Goal: Task Accomplishment & Management: Complete application form

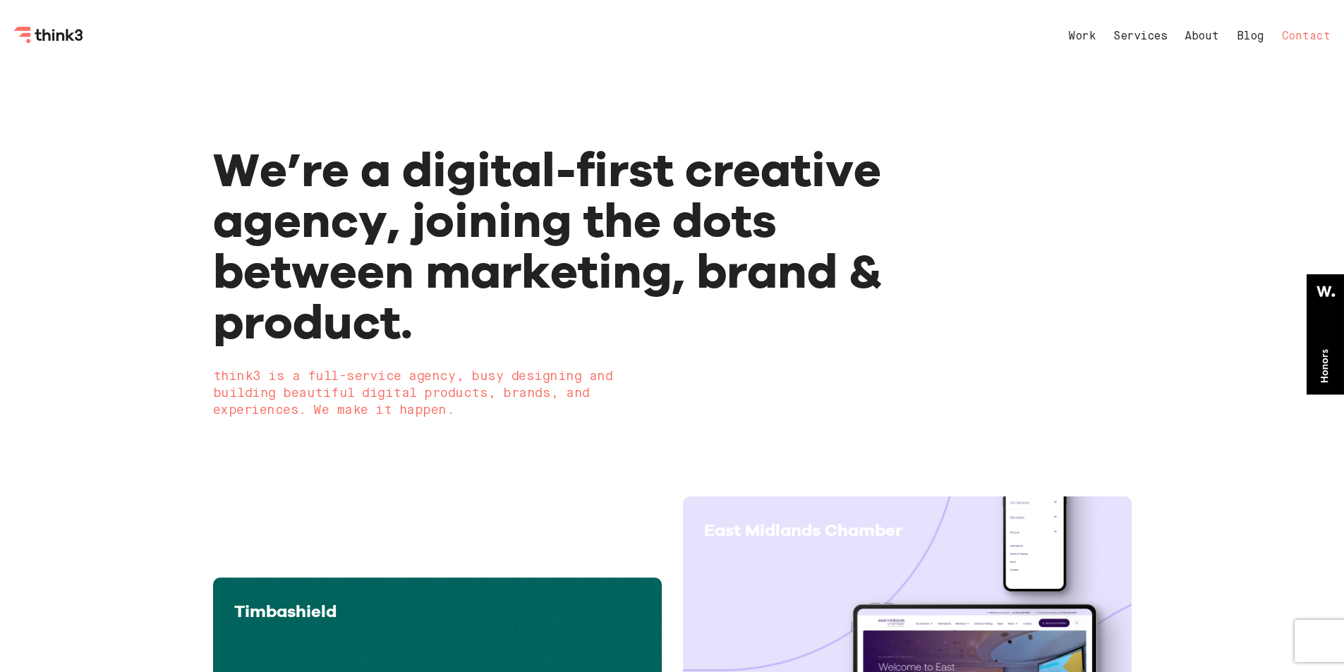
click at [1292, 37] on link "Contact" at bounding box center [1306, 36] width 49 height 11
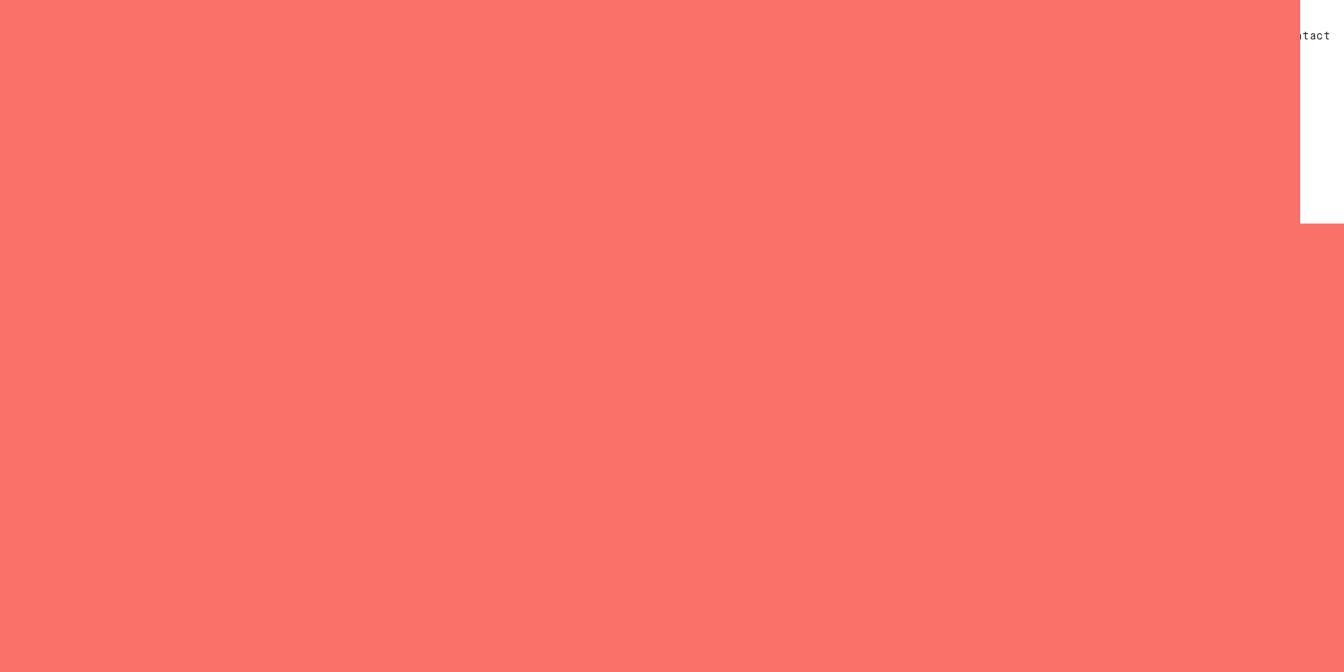
select select "General enquiry"
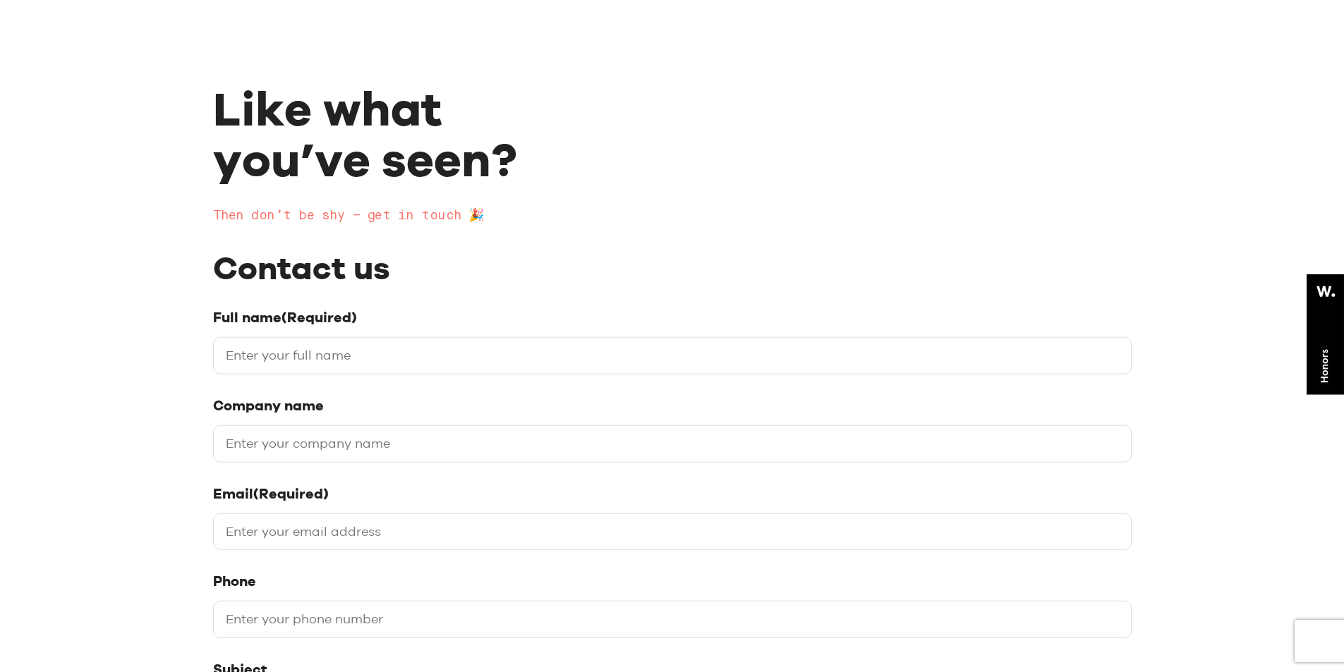
scroll to position [141, 0]
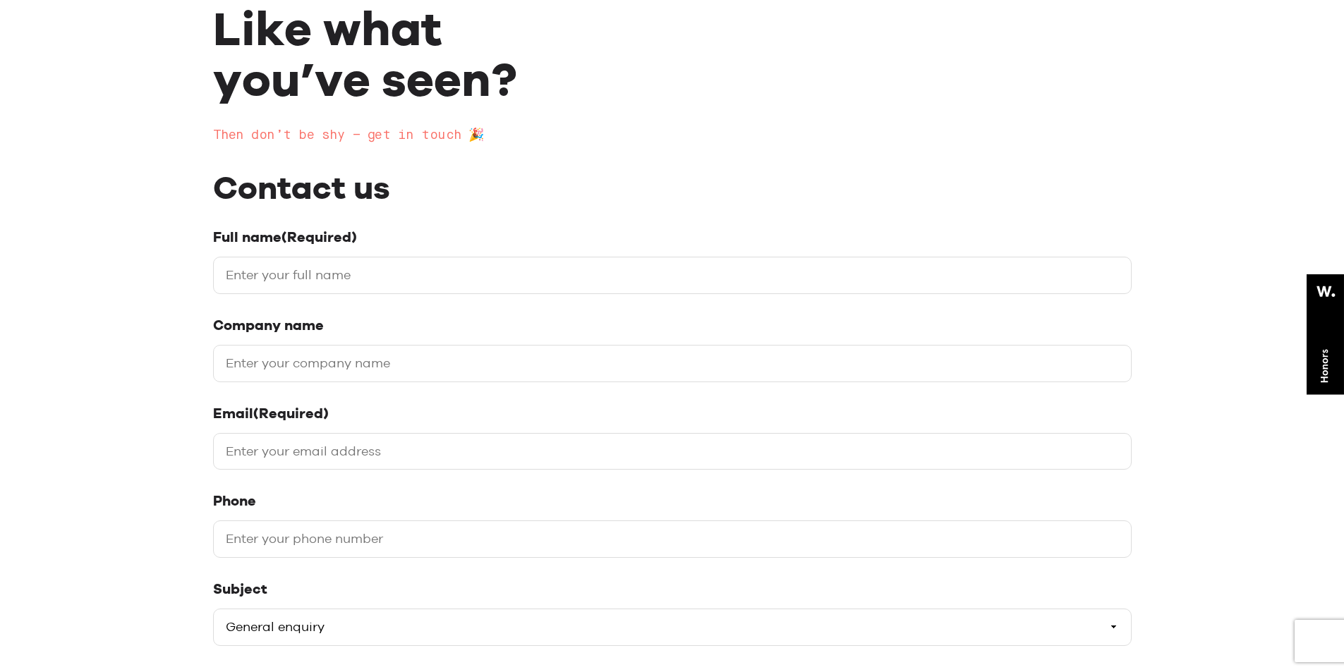
click at [241, 273] on input "Full name (Required)" at bounding box center [672, 275] width 918 height 37
type input "[PERSON_NAME]"
type input "Sand Hill Public Relations"
type input "[PERSON_NAME][EMAIL_ADDRESS][DOMAIN_NAME]"
type input "6505815950"
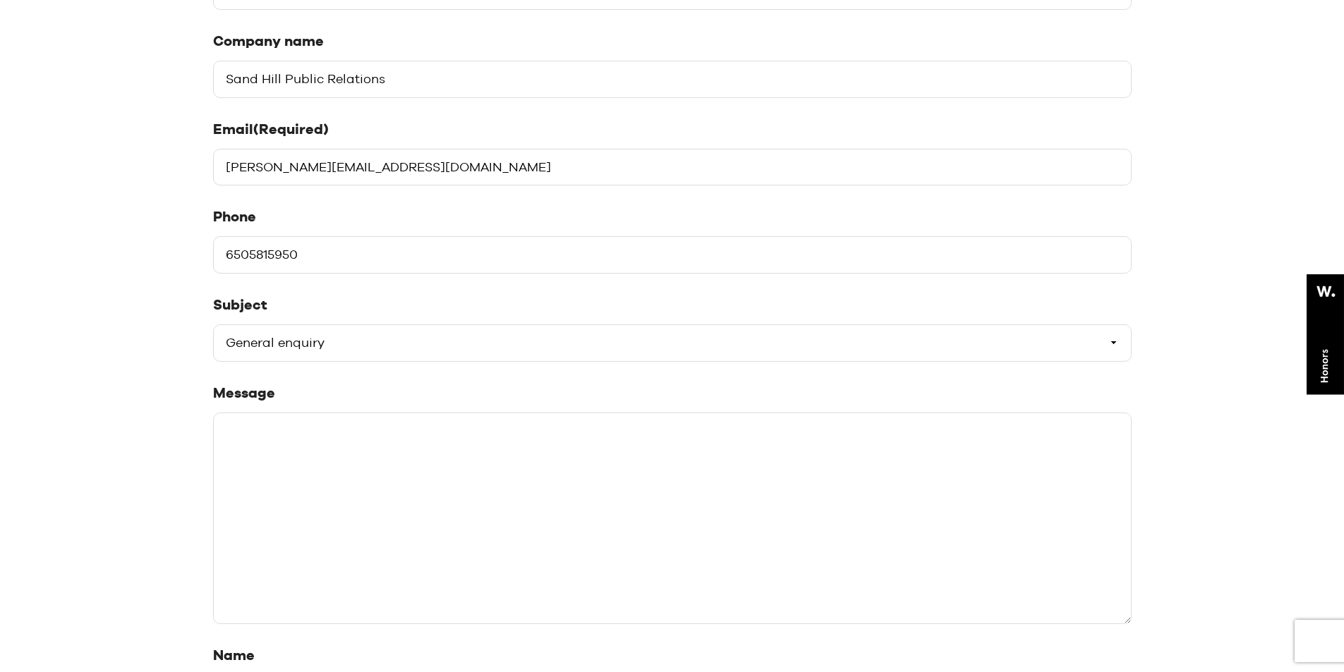
scroll to position [494, 0]
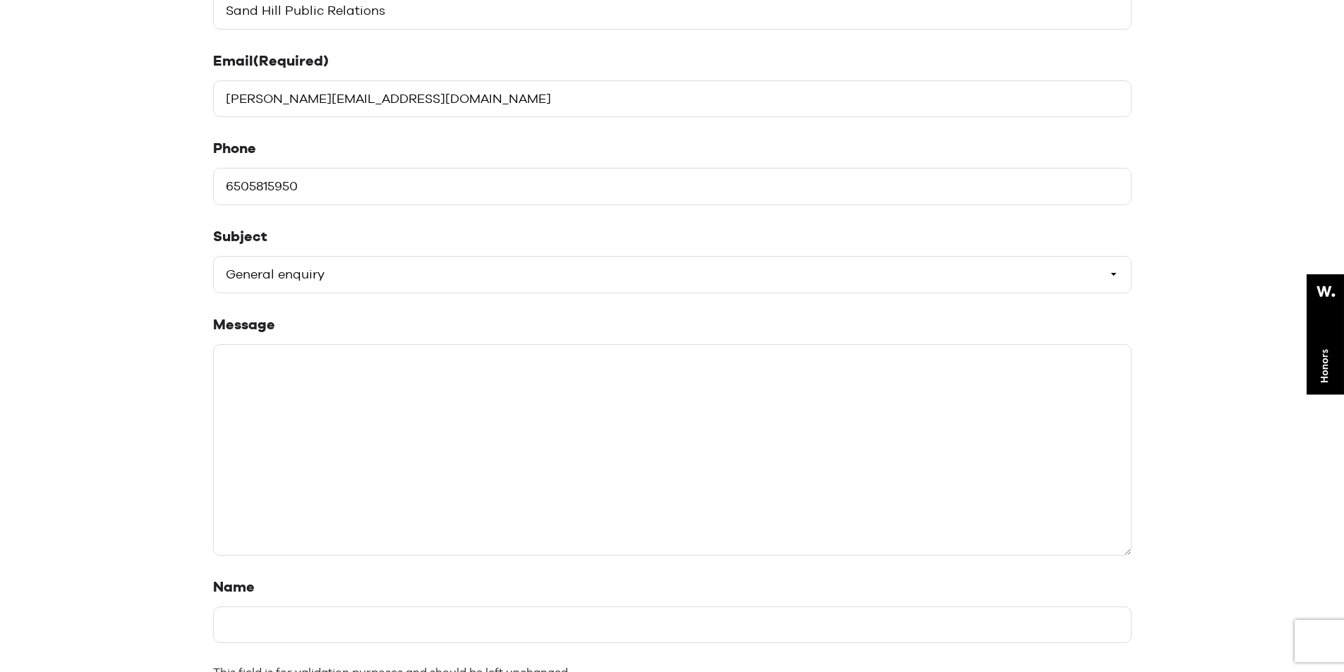
click at [296, 423] on textarea "Message" at bounding box center [672, 450] width 918 height 212
paste textarea "Hi there, we’d like to discuss a project one of our clients is working on. Coul…"
type textarea "Hi there, we’d like to discuss a project one of our clients is working on. Coul…"
paste textarea "Hi there, we’d like to discuss a project one of our clients is working on. Coul…"
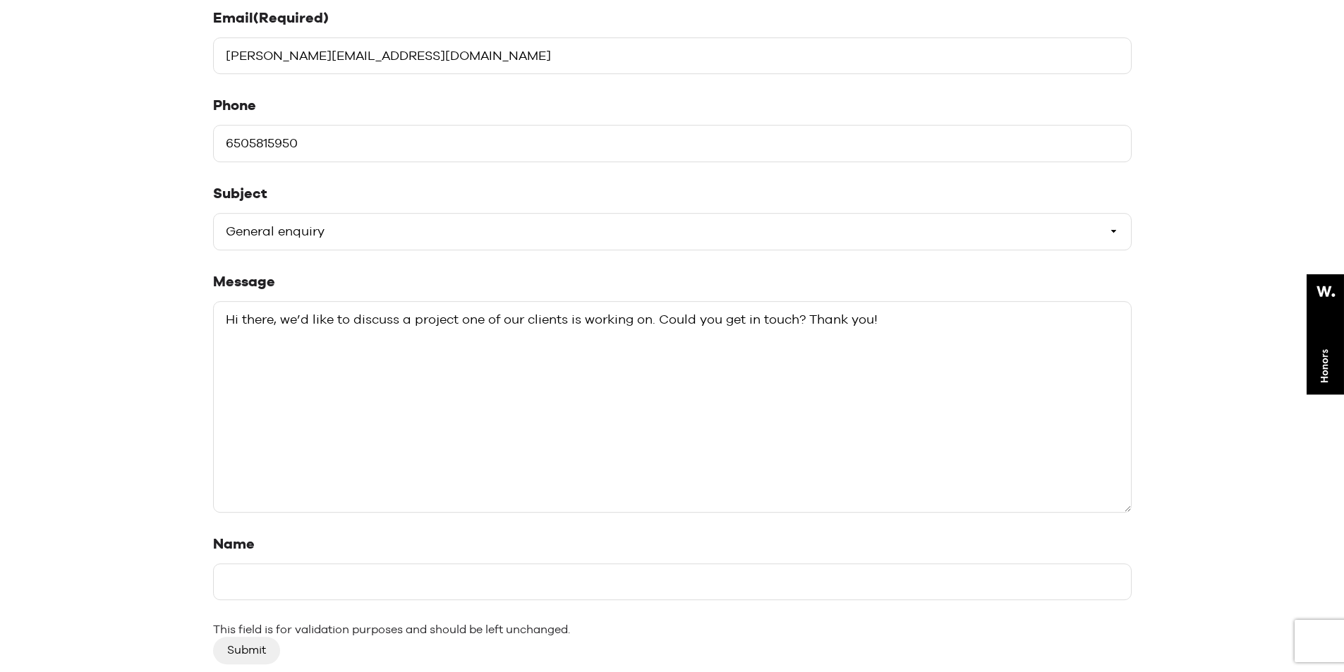
scroll to position [776, 0]
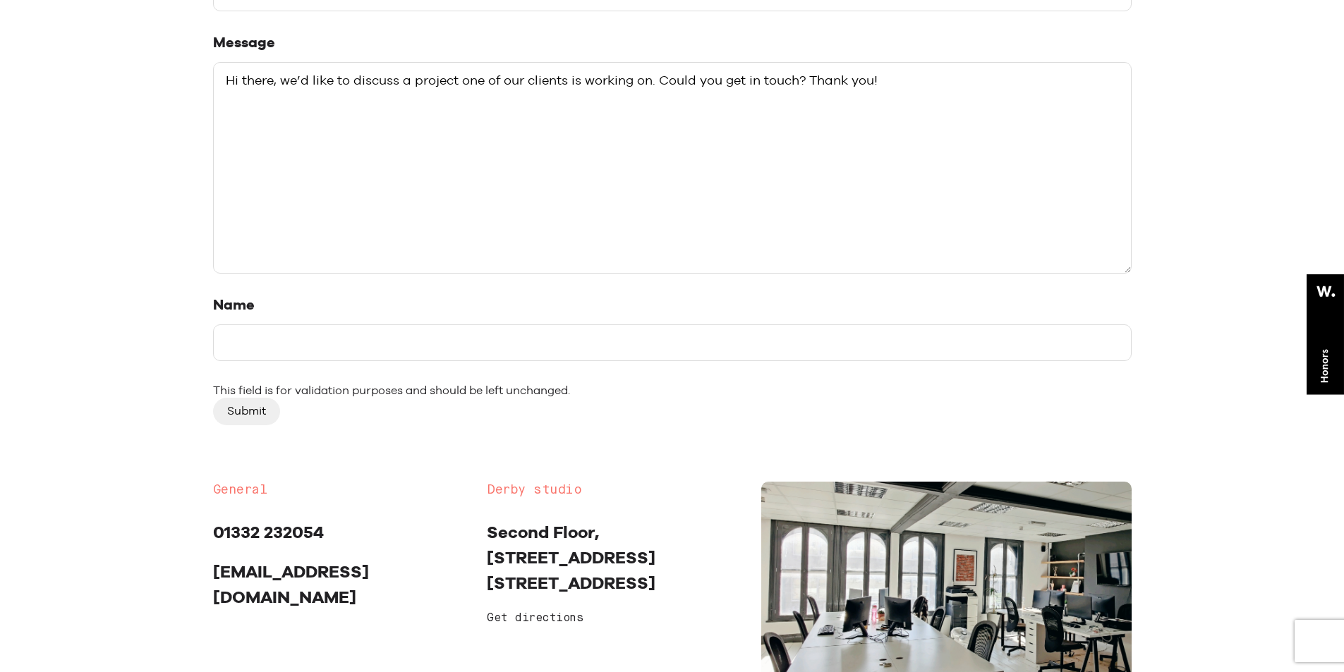
type textarea "Hi there, we’d like to discuss a project one of our clients is working on. Coul…"
click at [231, 370] on div "Name This field is for validation purposes and should be left unchanged." at bounding box center [672, 347] width 918 height 102
click at [266, 342] on input "Name" at bounding box center [672, 342] width 918 height 37
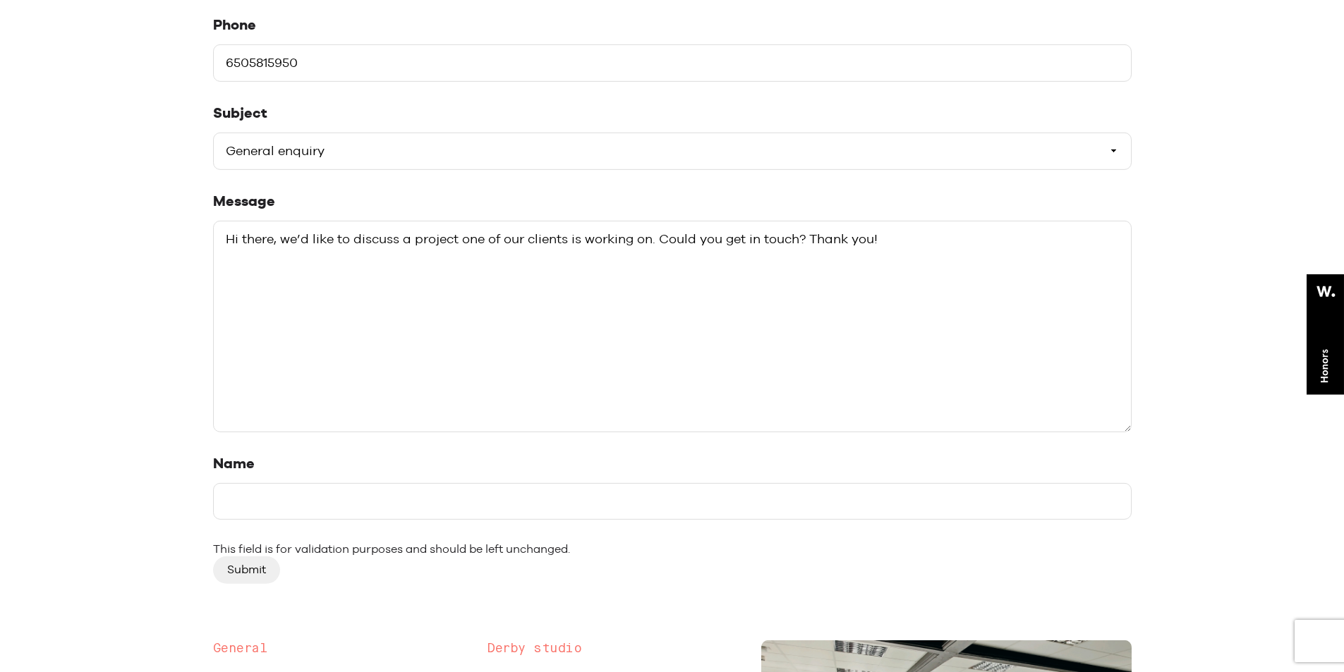
scroll to position [705, 0]
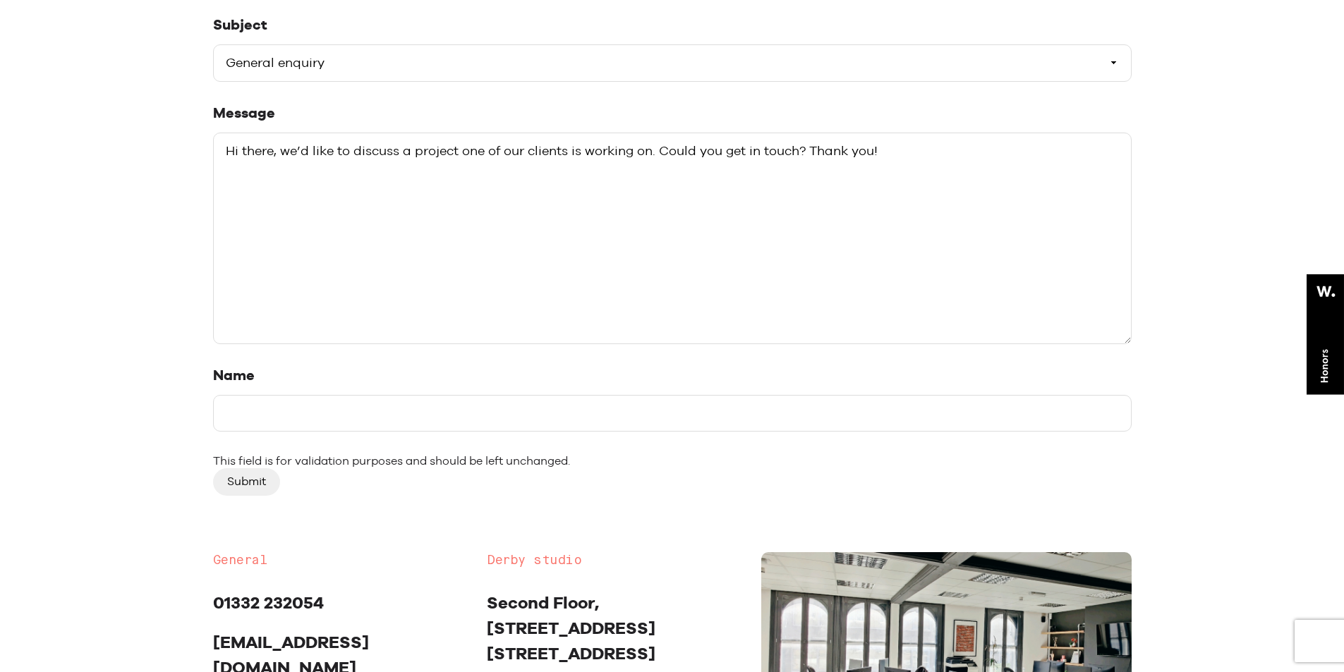
click at [246, 487] on input "Submit" at bounding box center [246, 481] width 67 height 27
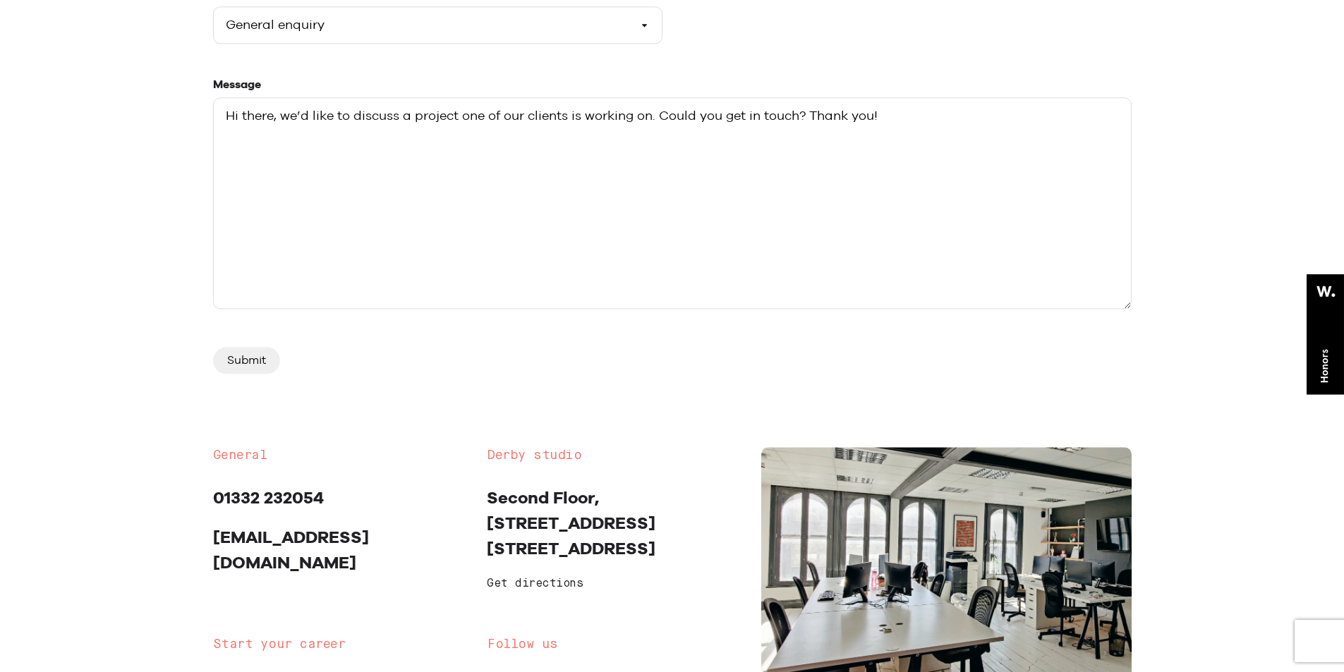
scroll to position [635, 0]
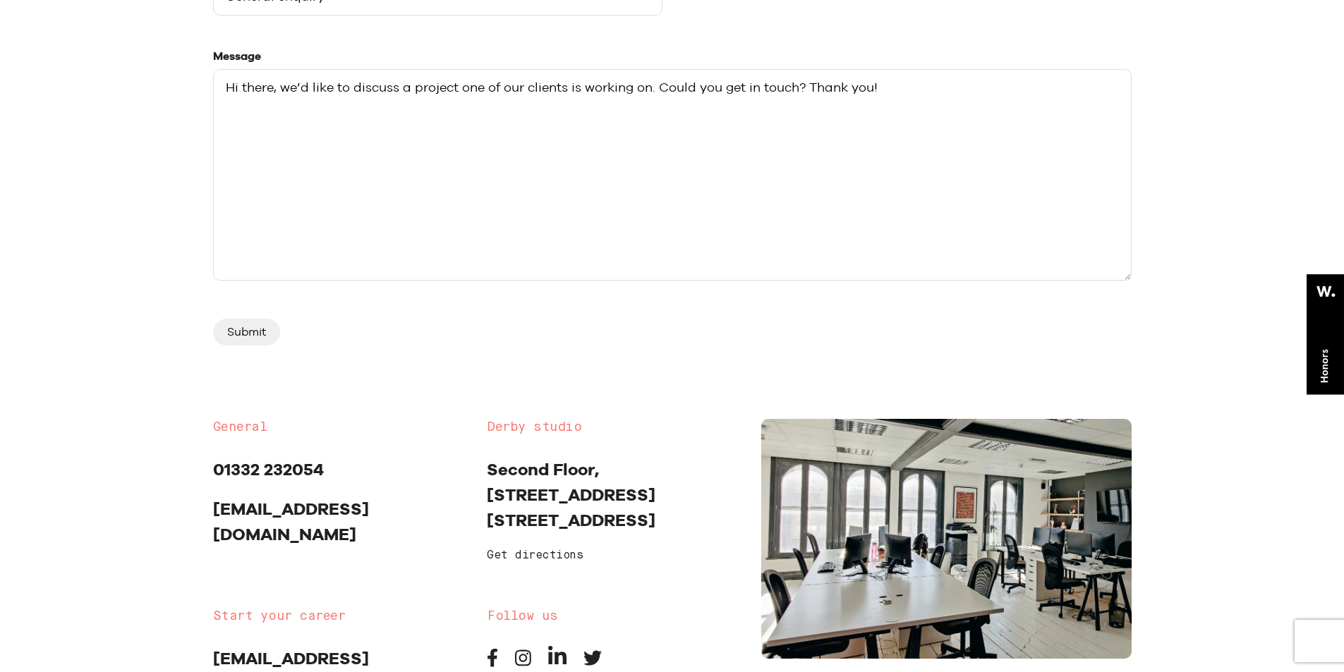
click at [234, 333] on input "Submit" at bounding box center [246, 332] width 67 height 27
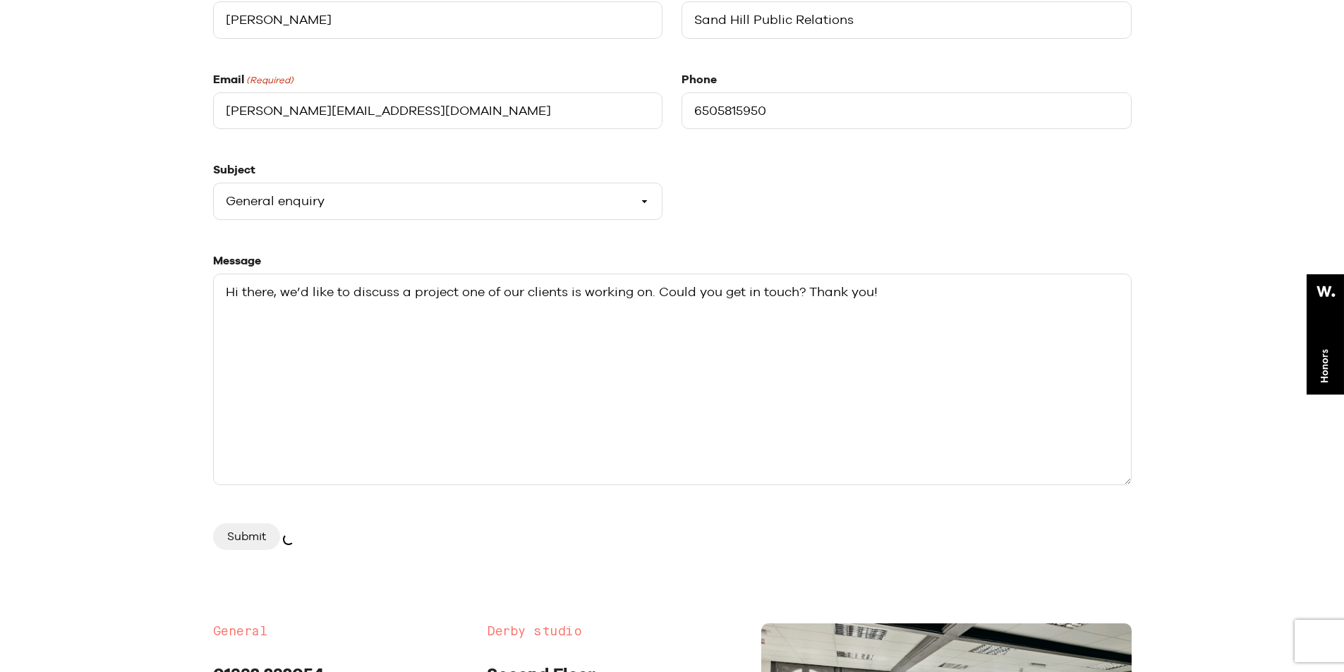
scroll to position [353, 0]
